Goal: Task Accomplishment & Management: Complete application form

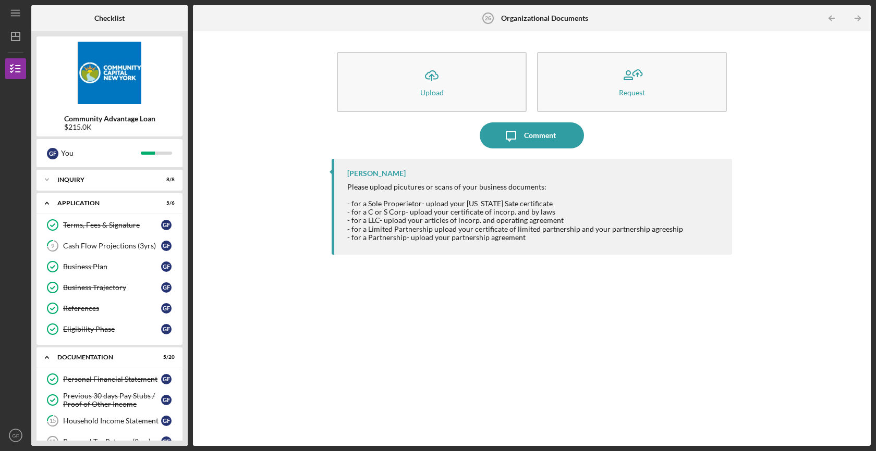
scroll to position [336, 0]
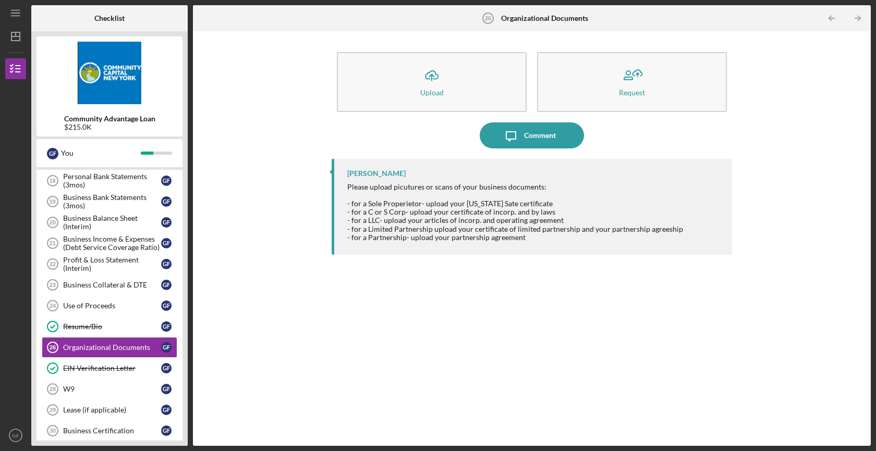
scroll to position [336, 0]
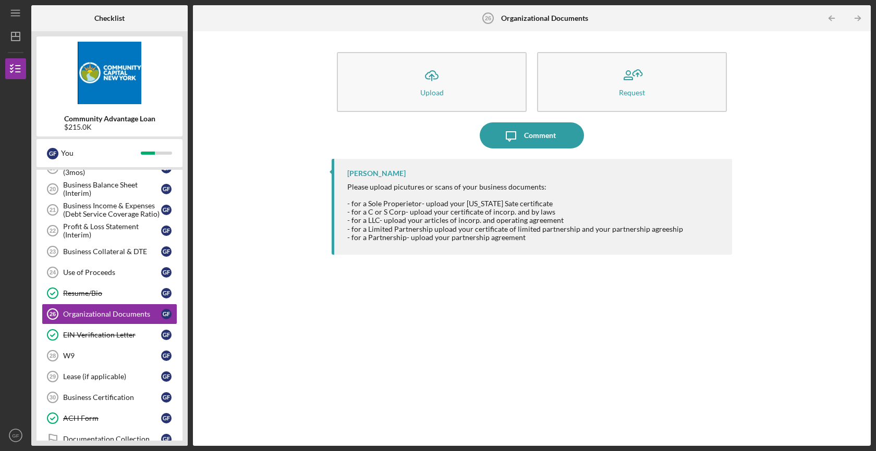
click at [273, 215] on div "Icon/Upload Upload Request Icon/Message Comment [PERSON_NAME] Please upload pic…" at bounding box center [531, 238] width 667 height 404
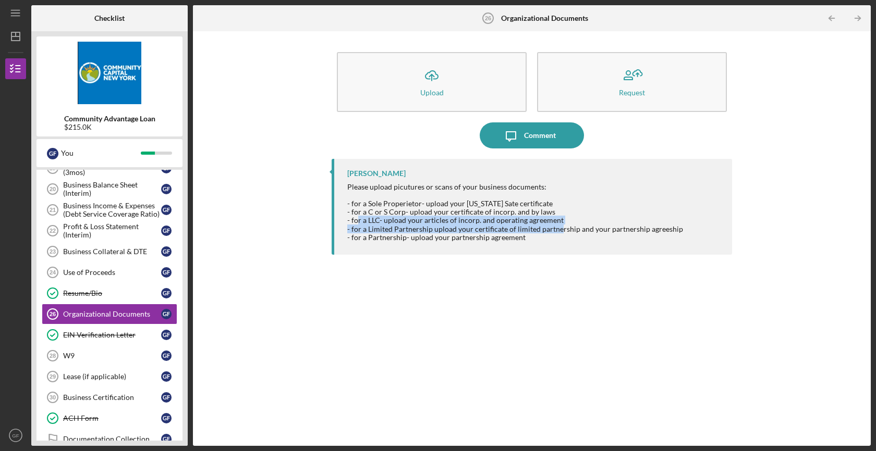
drag, startPoint x: 358, startPoint y: 223, endPoint x: 556, endPoint y: 225, distance: 198.1
click at [556, 225] on div "Please upload picutures or scans of your business documents: - for a Sole Prope…" at bounding box center [515, 212] width 336 height 59
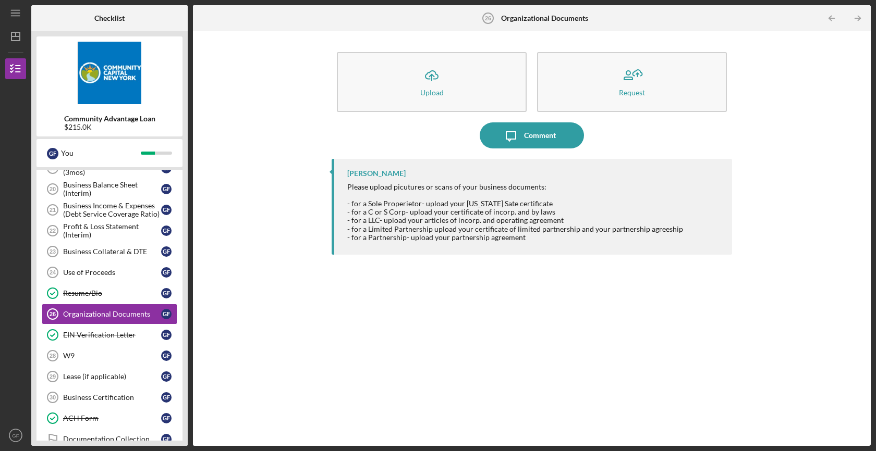
click at [287, 306] on div "Icon/Upload Upload Request Icon/Message Comment Lisbel Rosario Please upload pi…" at bounding box center [531, 238] width 667 height 404
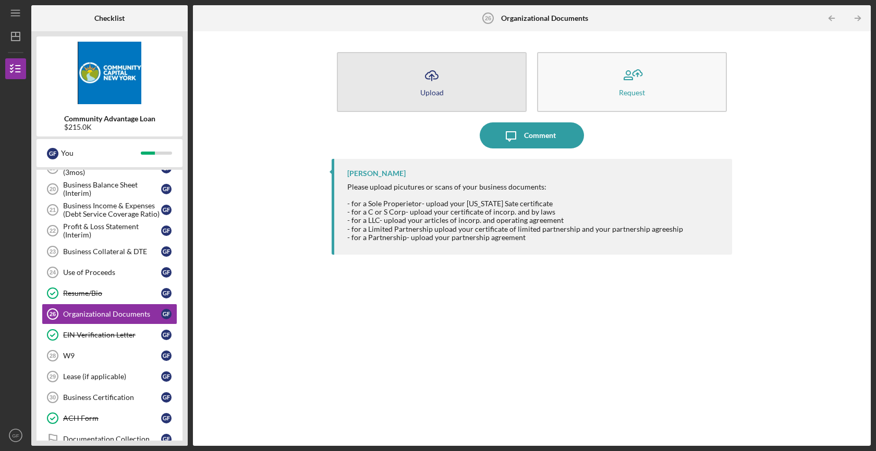
click at [429, 76] on icon "Icon/Upload" at bounding box center [432, 76] width 26 height 26
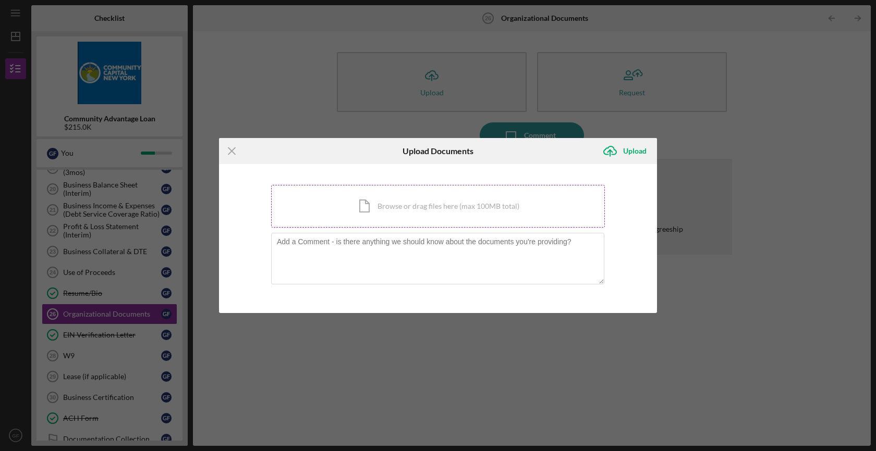
click at [378, 206] on div "Icon/Document Browse or drag files here (max 100MB total) Tap to choose files o…" at bounding box center [438, 206] width 334 height 43
click at [236, 149] on icon "Icon/Menu Close" at bounding box center [232, 151] width 26 height 26
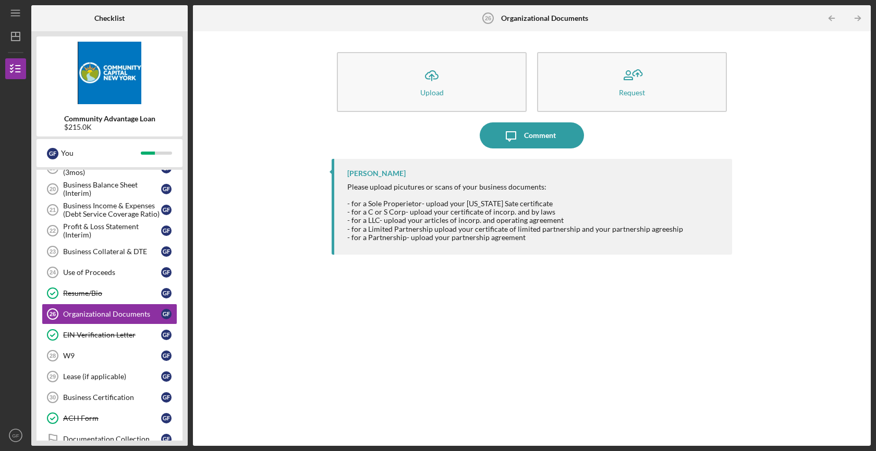
click at [309, 282] on div "Icon/Upload Upload Request Icon/Message Comment Lisbel Rosario Please upload pi…" at bounding box center [531, 238] width 667 height 404
click at [292, 285] on div "Icon/Upload Upload Request Icon/Message Comment Lisbel Rosario Please upload pi…" at bounding box center [531, 238] width 667 height 404
